Goal: Task Accomplishment & Management: Use online tool/utility

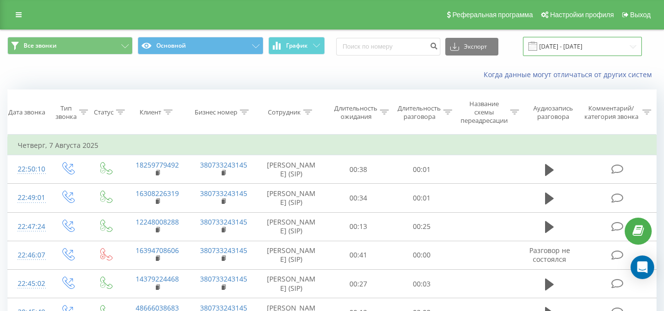
click at [550, 44] on input "[DATE] - [DATE]" at bounding box center [582, 46] width 119 height 19
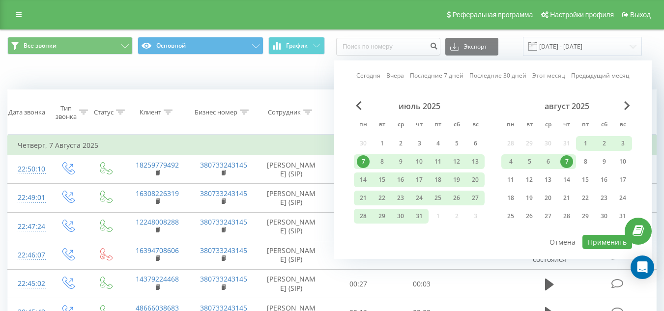
click at [565, 162] on div "7" at bounding box center [567, 161] width 13 height 13
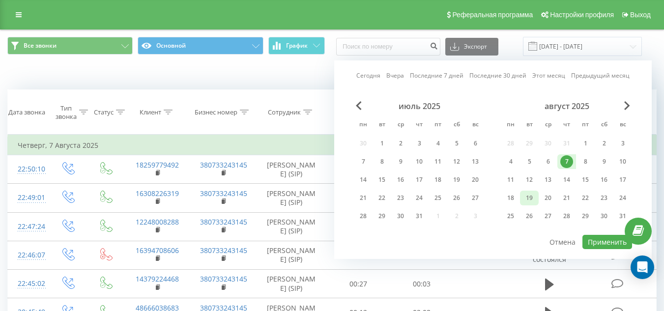
click at [526, 199] on div "19" at bounding box center [529, 198] width 13 height 13
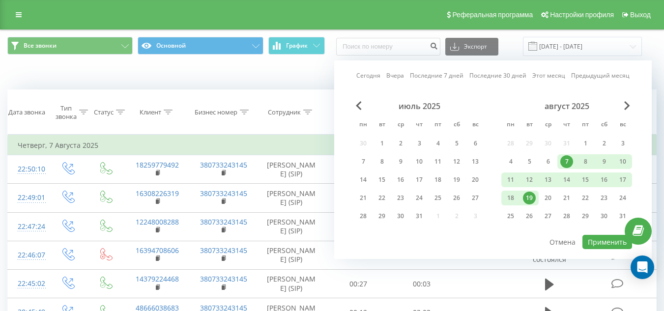
click at [567, 168] on div "7" at bounding box center [567, 161] width 13 height 13
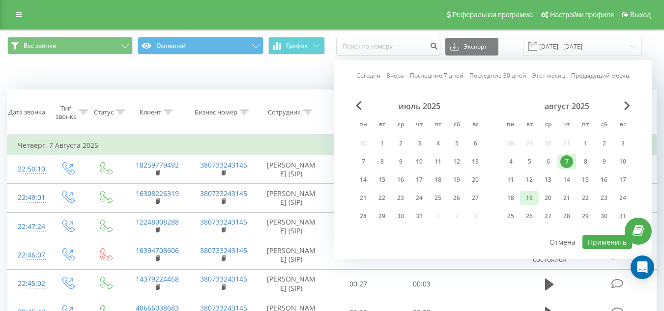
click at [530, 195] on div "19" at bounding box center [529, 198] width 13 height 13
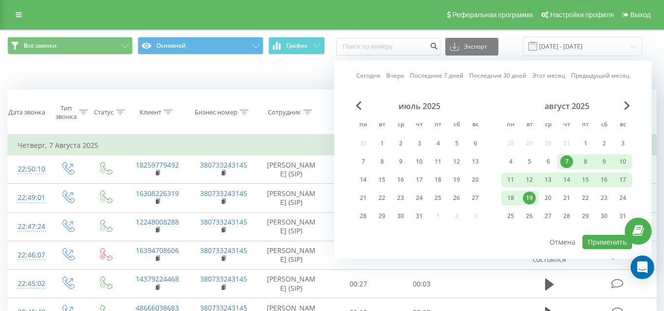
click at [530, 195] on div "19" at bounding box center [529, 198] width 13 height 13
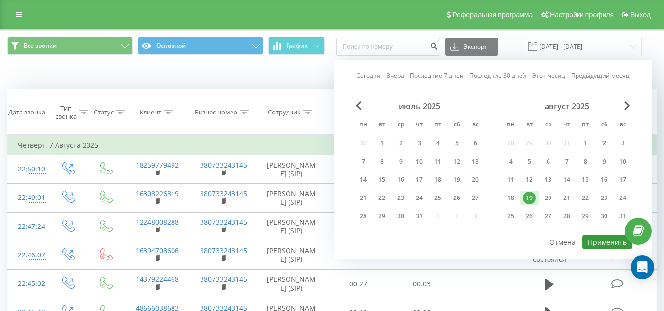
click at [594, 241] on button "Применить" at bounding box center [608, 242] width 50 height 14
type input "[DATE] - [DATE]"
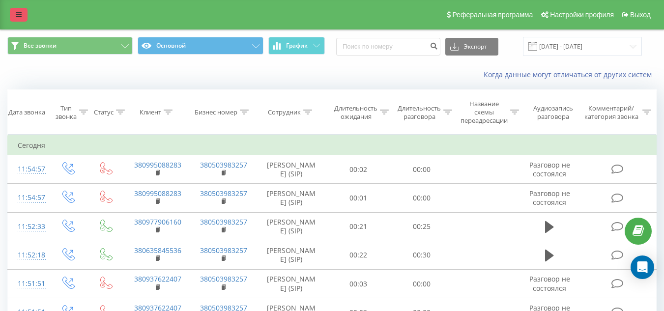
click at [11, 16] on link at bounding box center [19, 15] width 18 height 14
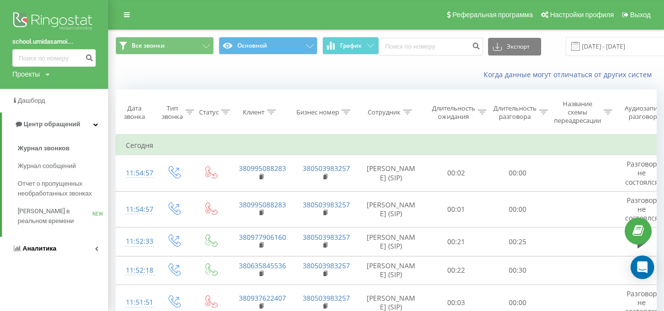
click at [48, 244] on span "Аналитика" at bounding box center [34, 249] width 44 height 10
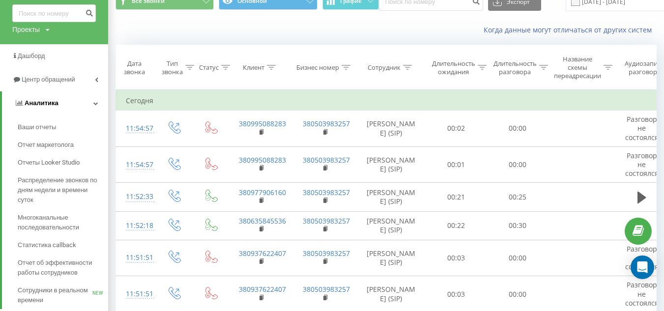
scroll to position [59, 0]
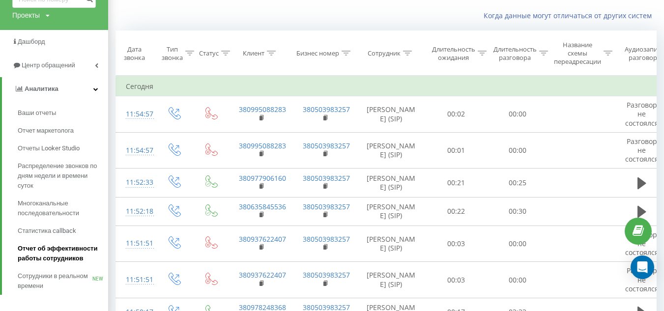
click at [62, 250] on span "Отчет об эффективности работы сотрудников" at bounding box center [61, 254] width 86 height 20
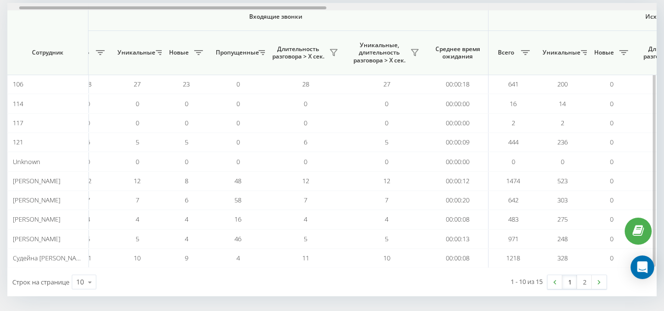
scroll to position [0, 26]
drag, startPoint x: 276, startPoint y: 8, endPoint x: 288, endPoint y: 7, distance: 12.3
click at [288, 7] on div at bounding box center [173, 7] width 307 height 3
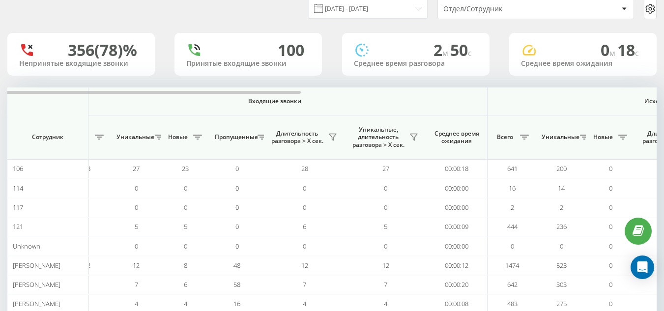
scroll to position [16, 0]
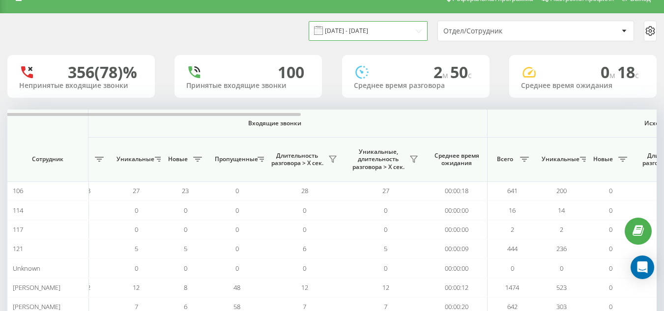
click at [426, 32] on input "19.07.2025 - 19.08.2025" at bounding box center [368, 30] width 119 height 19
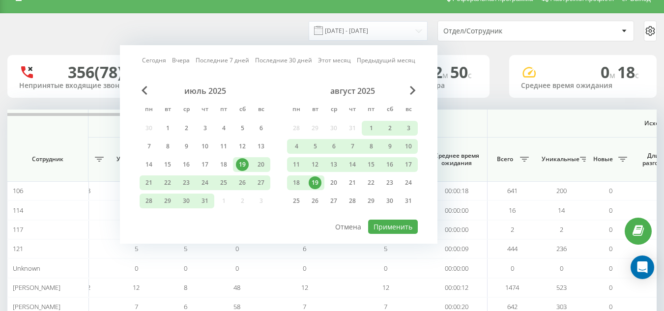
click at [319, 181] on div "19" at bounding box center [315, 183] width 13 height 13
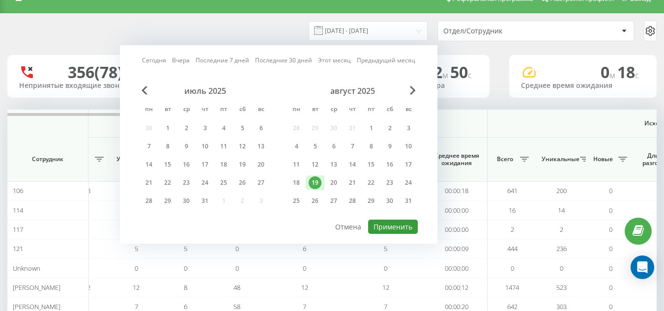
click at [376, 222] on button "Применить" at bounding box center [393, 227] width 50 height 14
type input "[DATE] - [DATE]"
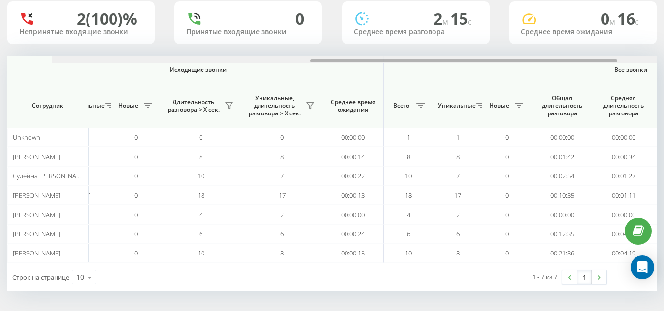
scroll to position [0, 553]
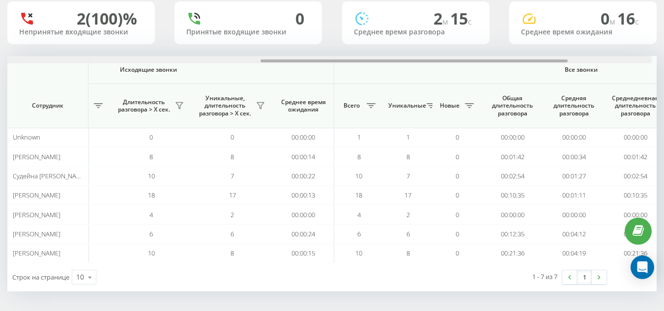
drag, startPoint x: 237, startPoint y: 60, endPoint x: 499, endPoint y: 39, distance: 263.0
click at [499, 39] on div "19.08.2025 - 19.08.2025 Отдел/Сотрудник 2 (100)% Непринятые входящие звонки 0 П…" at bounding box center [332, 125] width 650 height 331
